Goal: Task Accomplishment & Management: Manage account settings

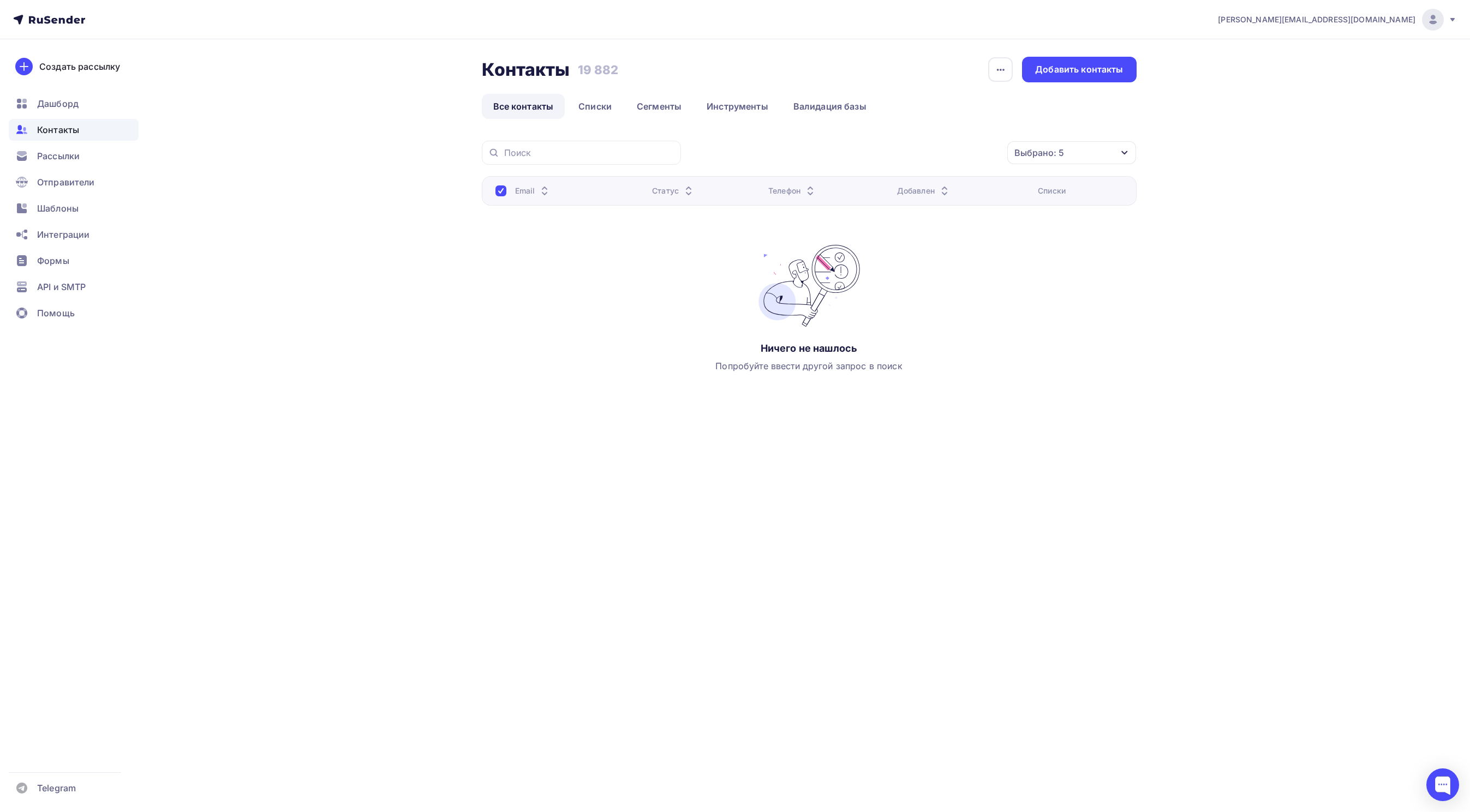
click at [1100, 152] on div "Выбрано: 5" at bounding box center [1071, 152] width 129 height 23
click at [946, 320] on div at bounding box center [947, 326] width 11 height 11
click at [1070, 329] on div "Применить" at bounding box center [1076, 332] width 51 height 13
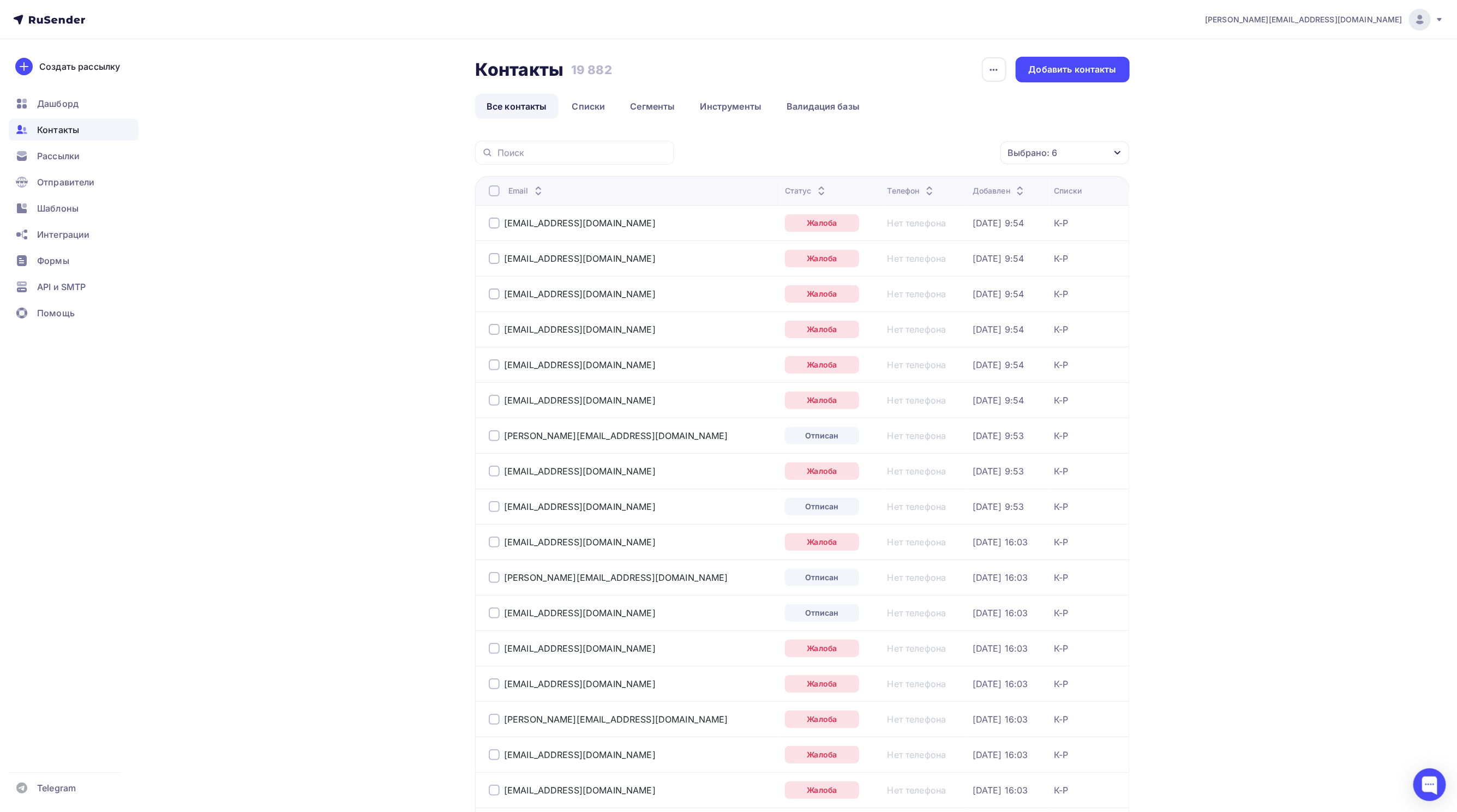
click at [493, 190] on div at bounding box center [494, 191] width 11 height 11
click at [934, 152] on div "Действие" at bounding box center [919, 153] width 144 height 21
click at [925, 228] on div "Удалить" at bounding box center [919, 228] width 118 height 13
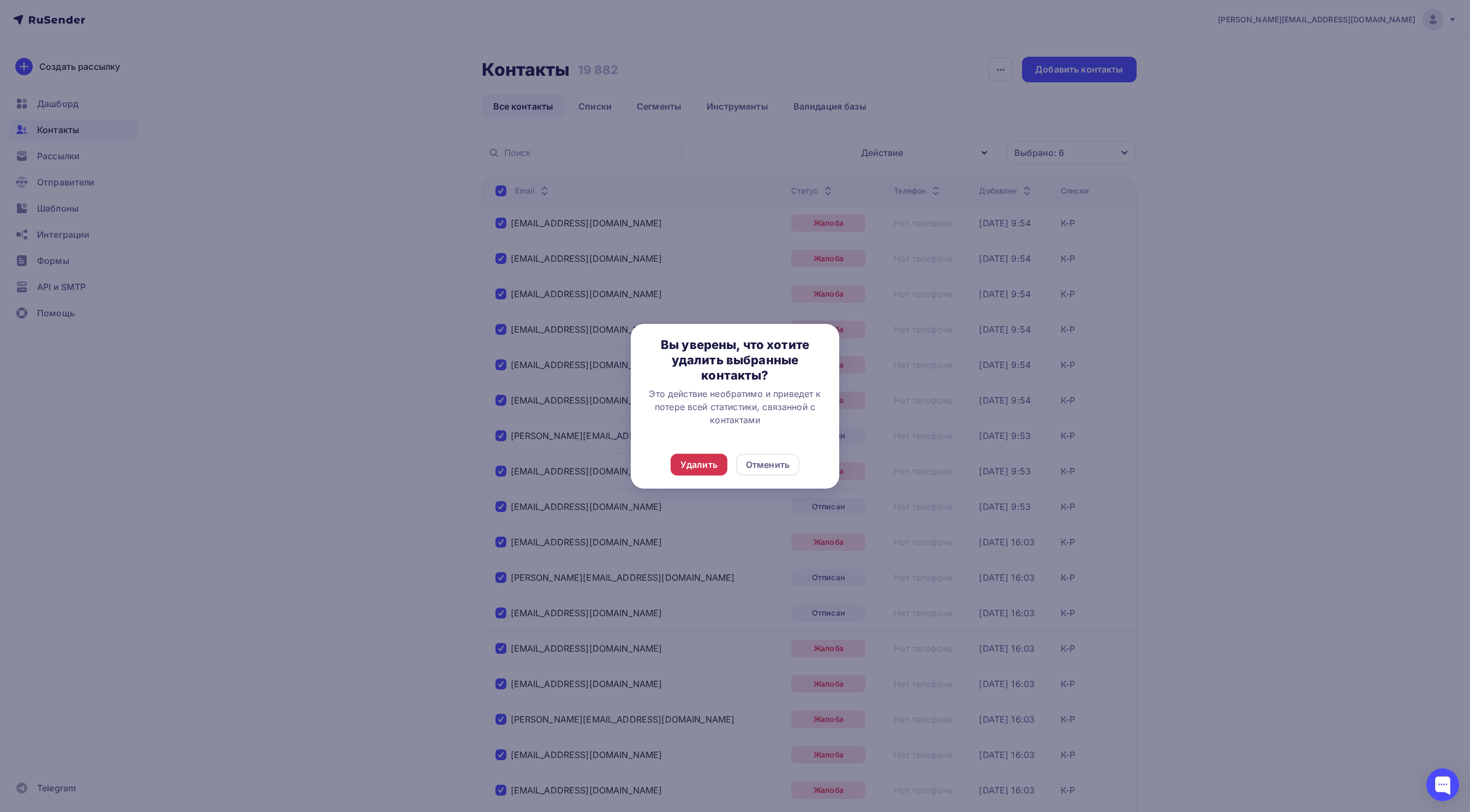
click at [692, 463] on div "Удалить" at bounding box center [698, 464] width 37 height 13
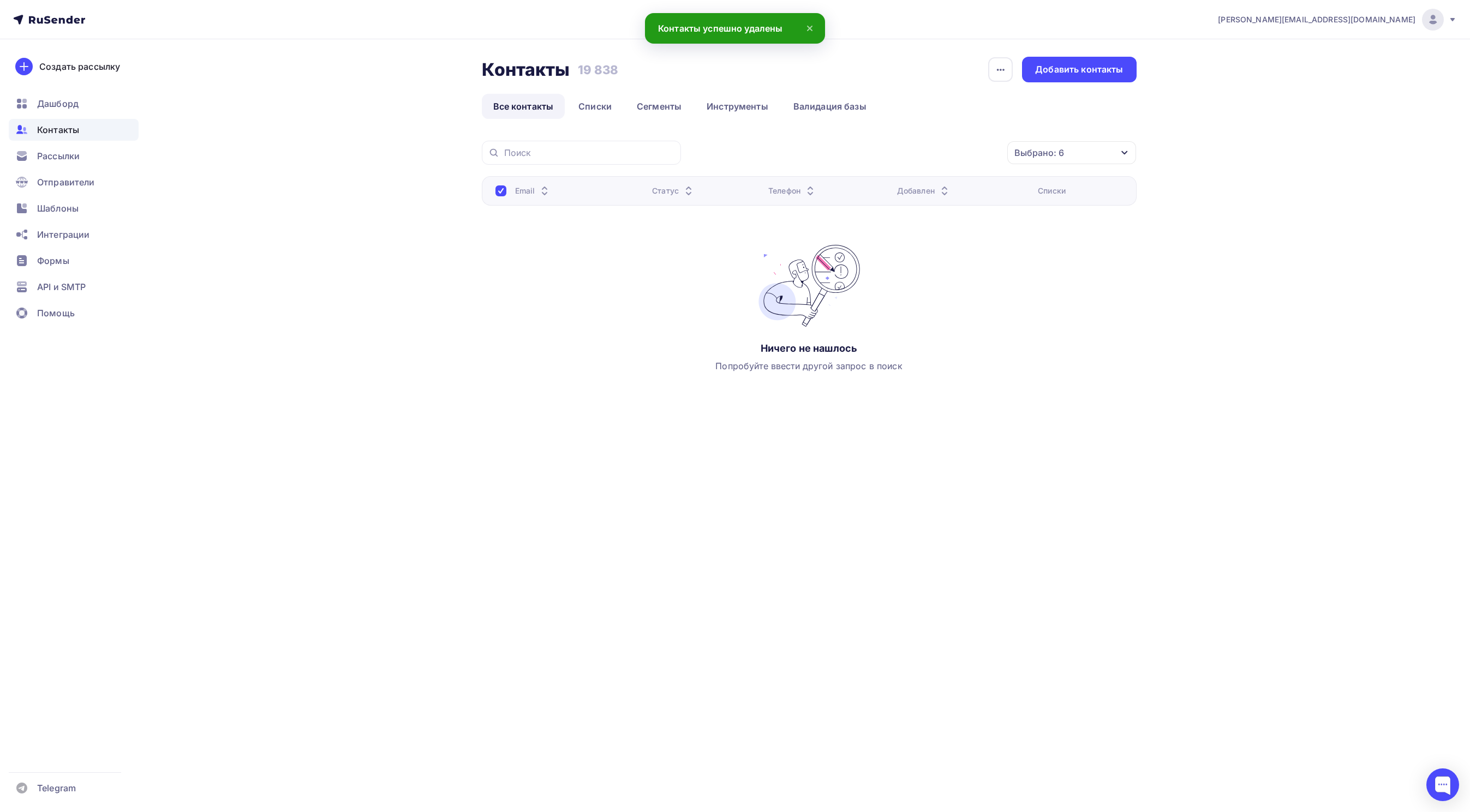
click at [1046, 375] on div "Email Статус Телефон Добавлен Списки Ничего не нашлось Попробуйте ввести другой…" at bounding box center [809, 285] width 655 height 218
click at [50, 129] on span "Контакты" at bounding box center [58, 129] width 42 height 13
click at [52, 158] on span "Рассылки" at bounding box center [58, 155] width 42 height 13
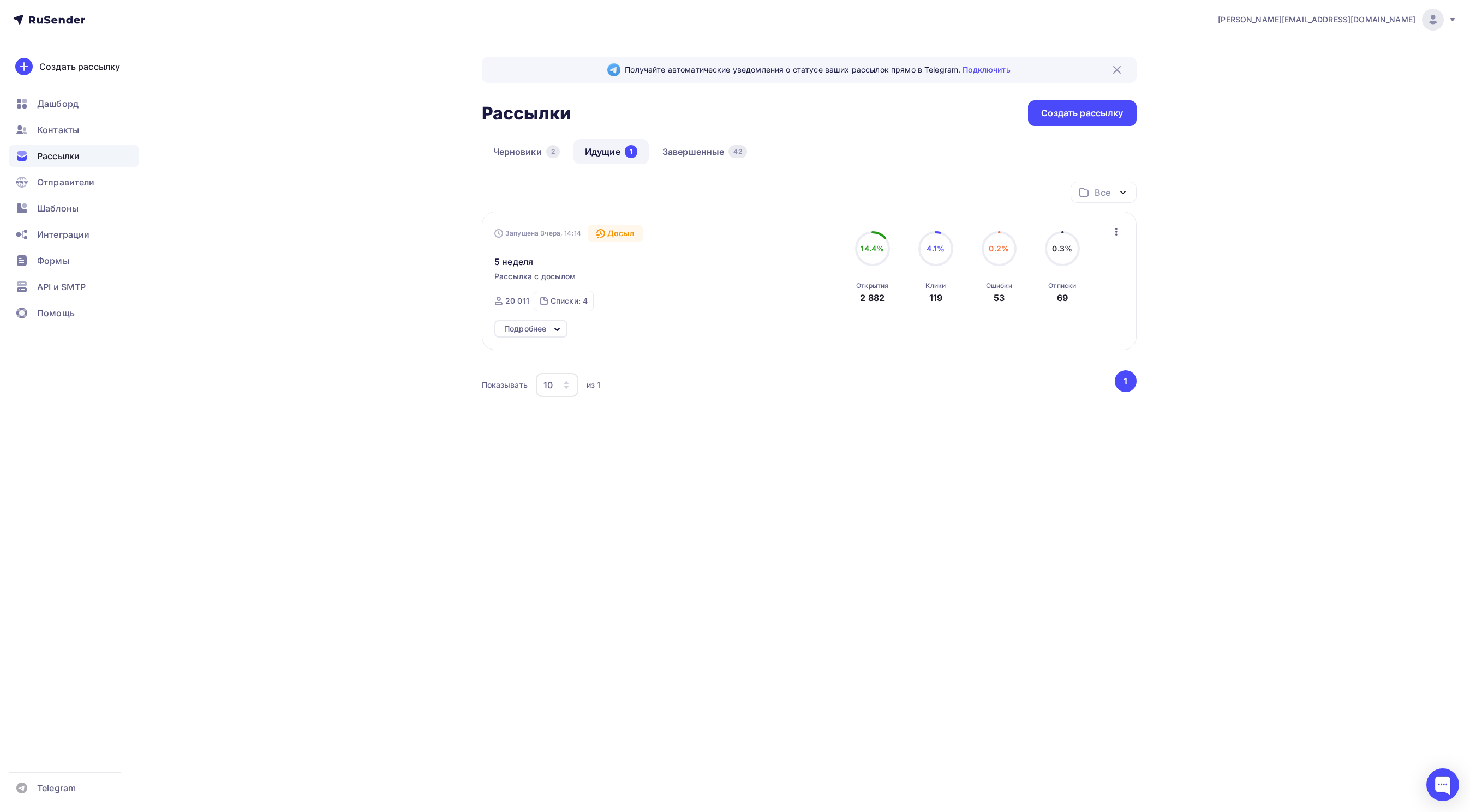
click at [511, 327] on div "Подробнее" at bounding box center [525, 328] width 42 height 13
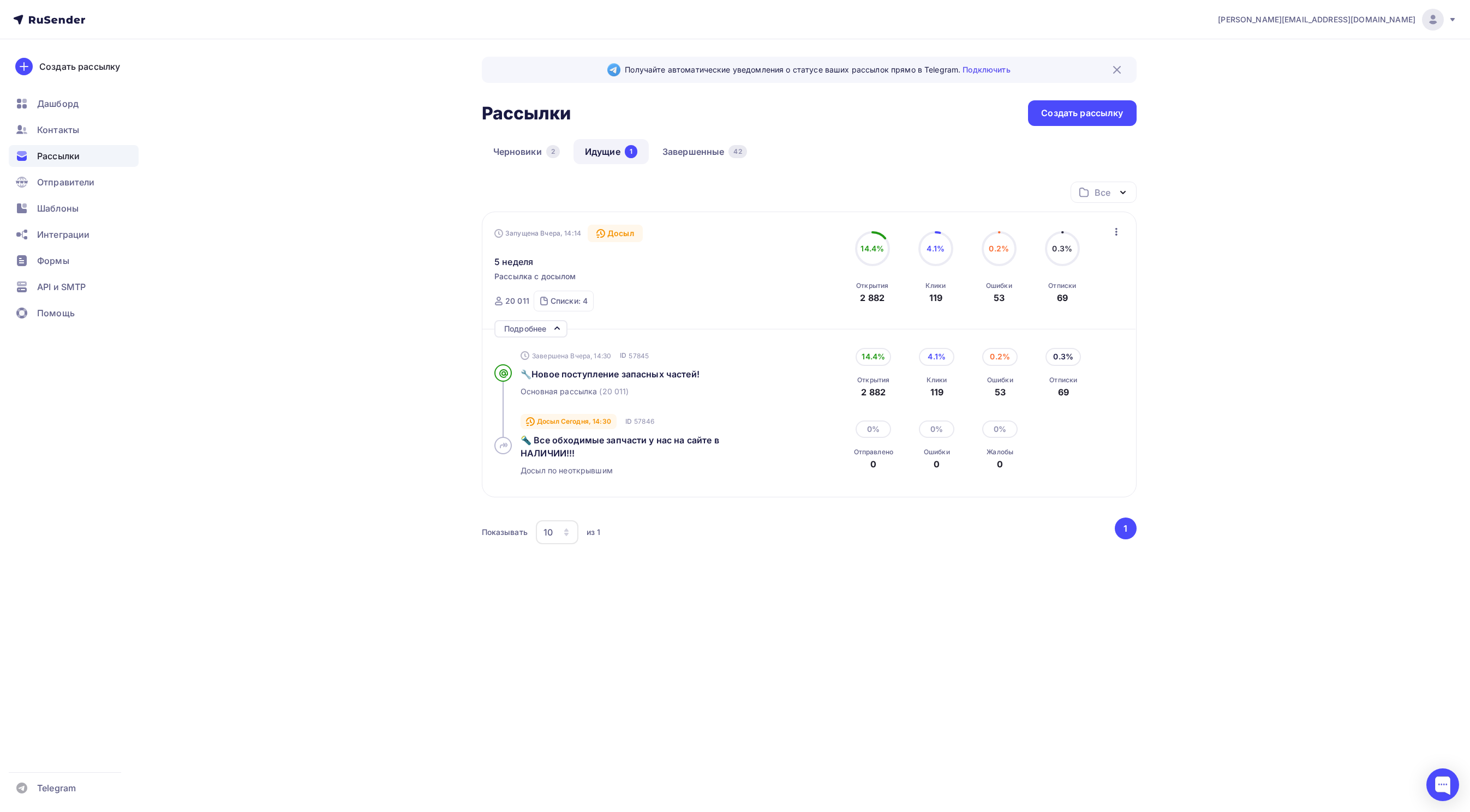
click at [747, 618] on div "Получайте автоматические уведомления о статусе ваших рассылок прямо в Telegram.…" at bounding box center [735, 347] width 895 height 616
click at [204, 314] on div "[EMAIL_ADDRESS][DOMAIN_NAME] Аккаунт Тарифы Выйти Создать рассылку [GEOGRAPHIC_…" at bounding box center [735, 327] width 1470 height 655
